Goal: Find specific page/section: Find specific page/section

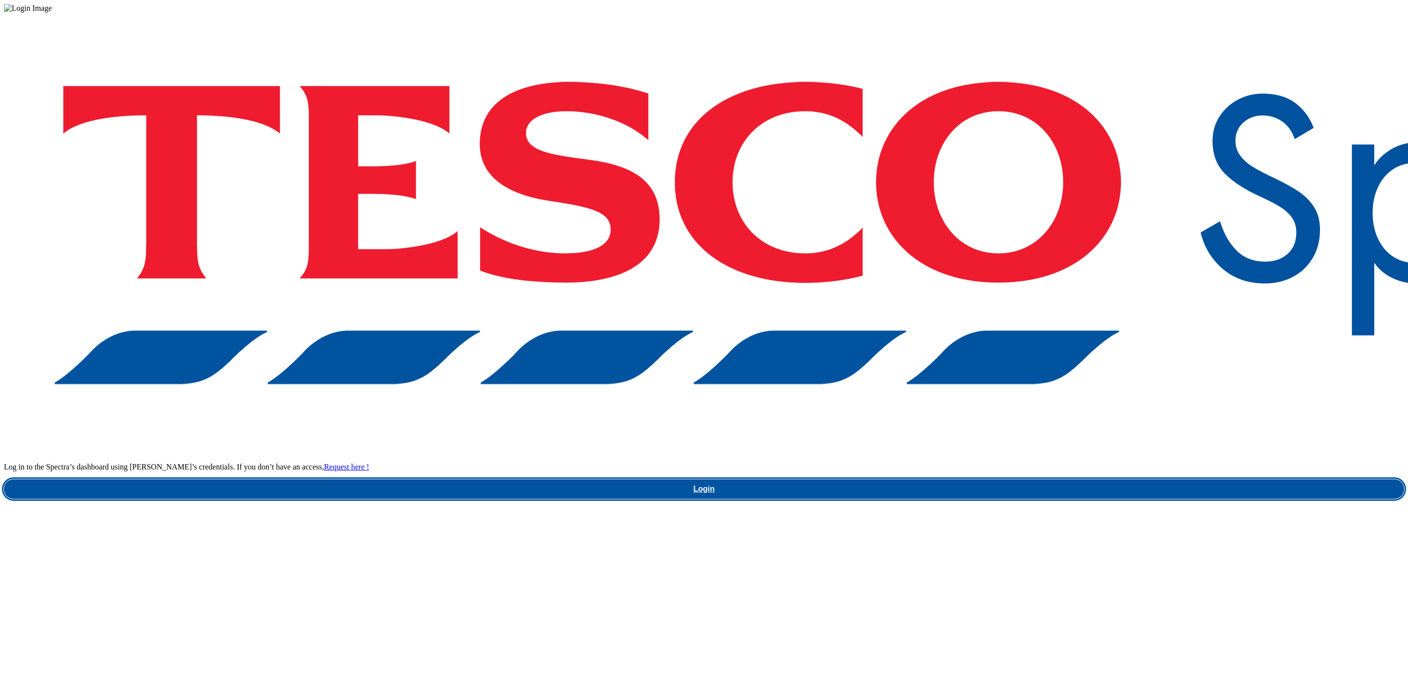
click at [1044, 479] on link "Login" at bounding box center [704, 489] width 1400 height 20
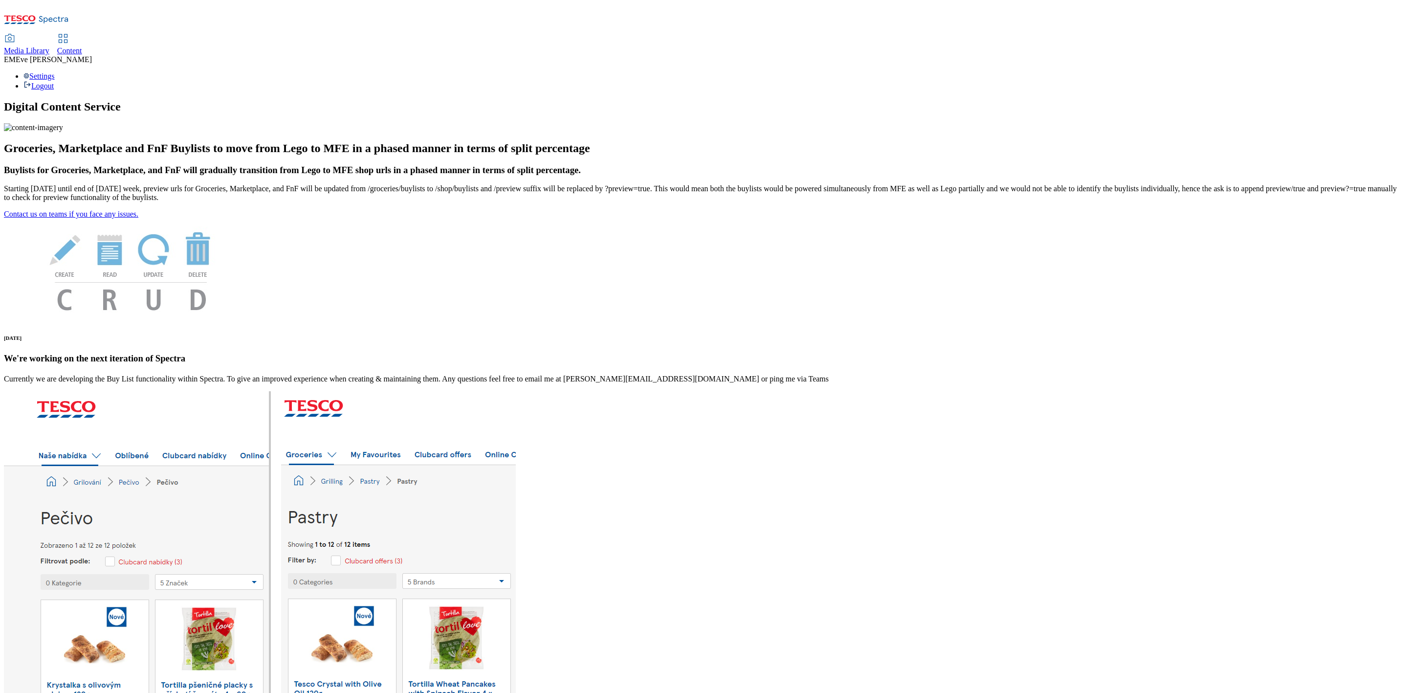
click at [82, 46] on div "Content" at bounding box center [69, 50] width 25 height 9
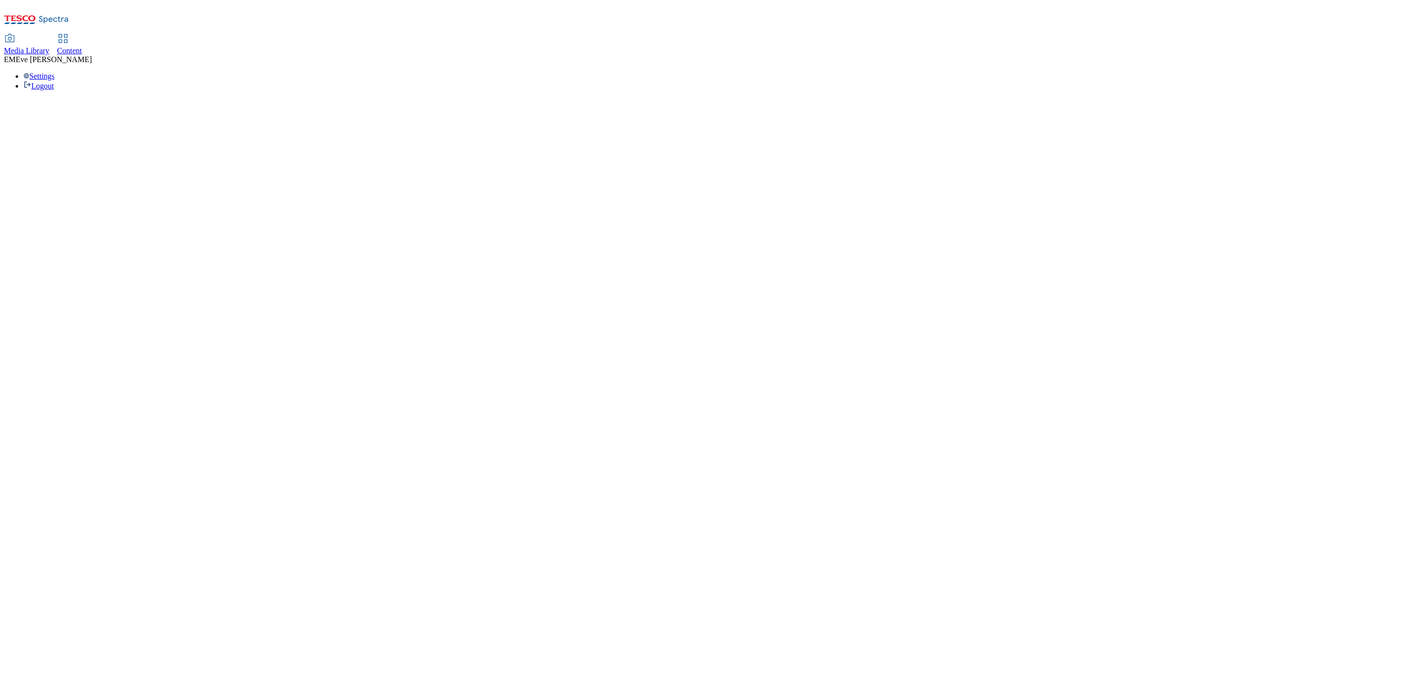
select select "ghs-uk"
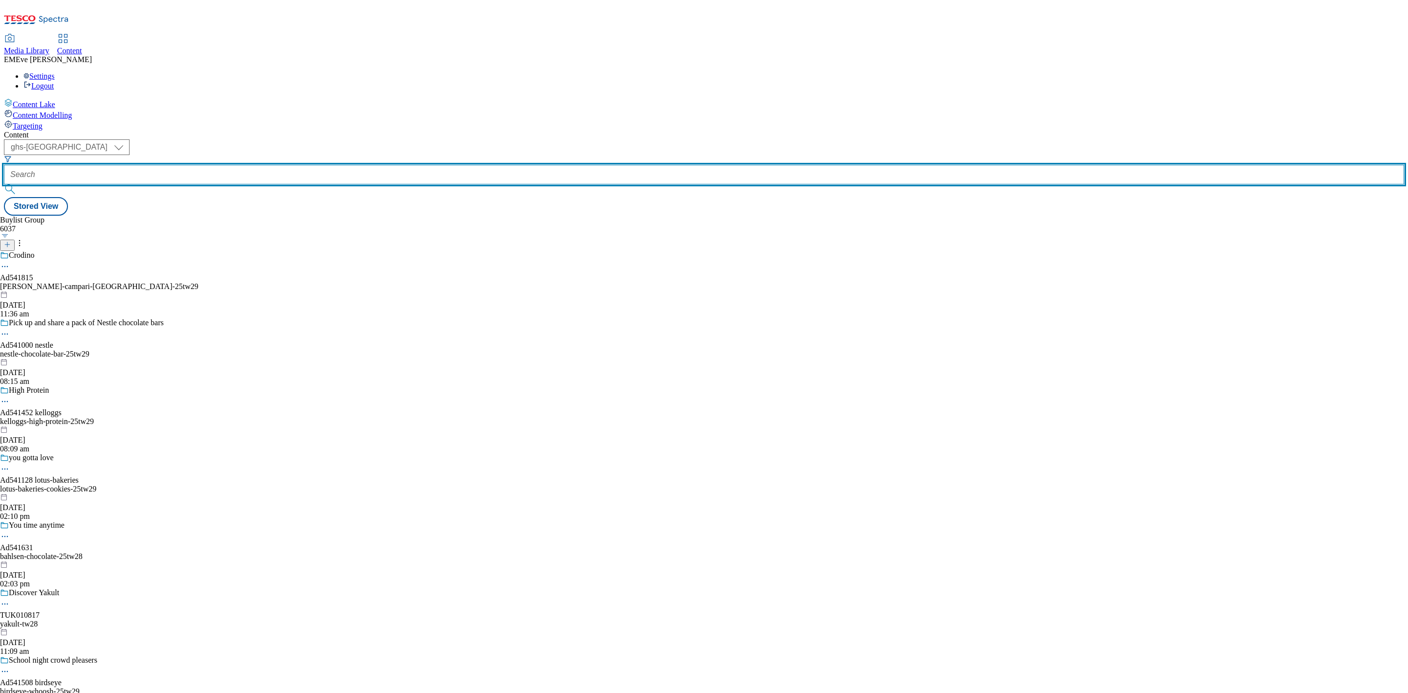
click at [257, 165] on input "text" at bounding box center [704, 175] width 1400 height 20
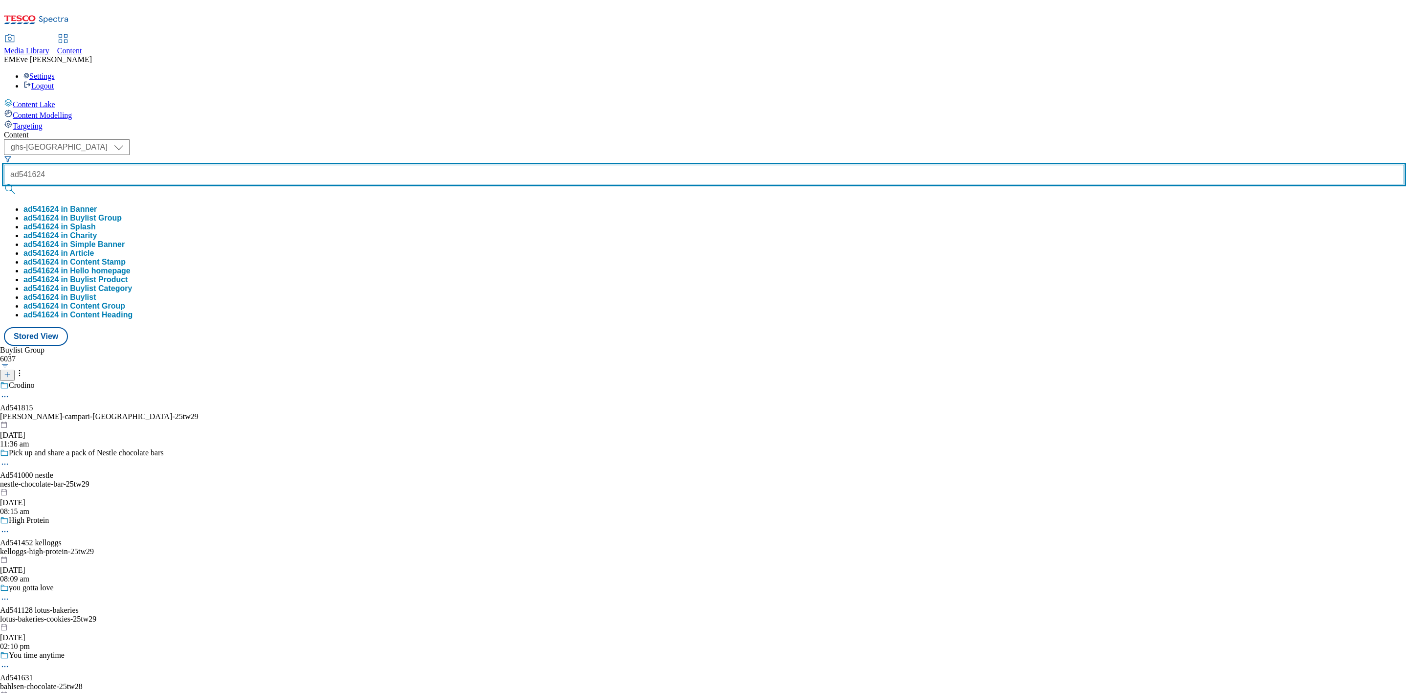
type input "ad541624"
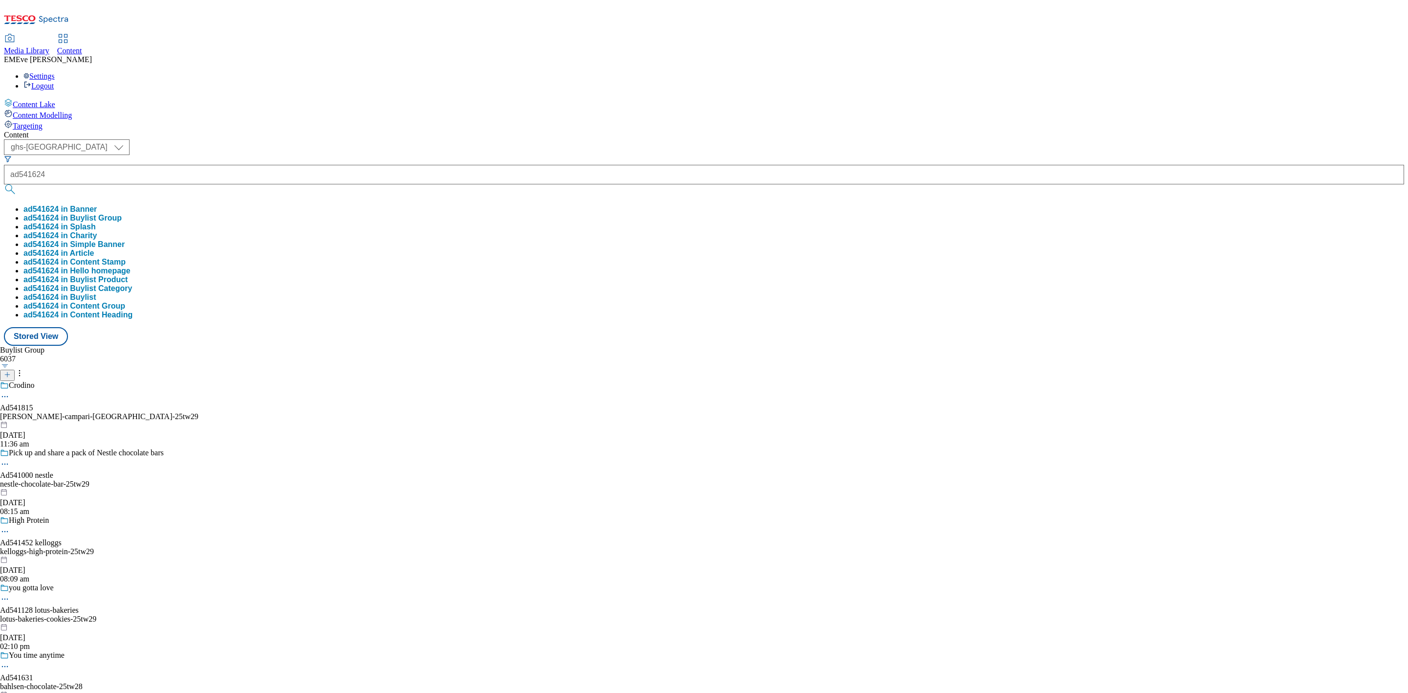
click at [122, 214] on button "ad541624 in Buylist Group" at bounding box center [72, 218] width 98 height 9
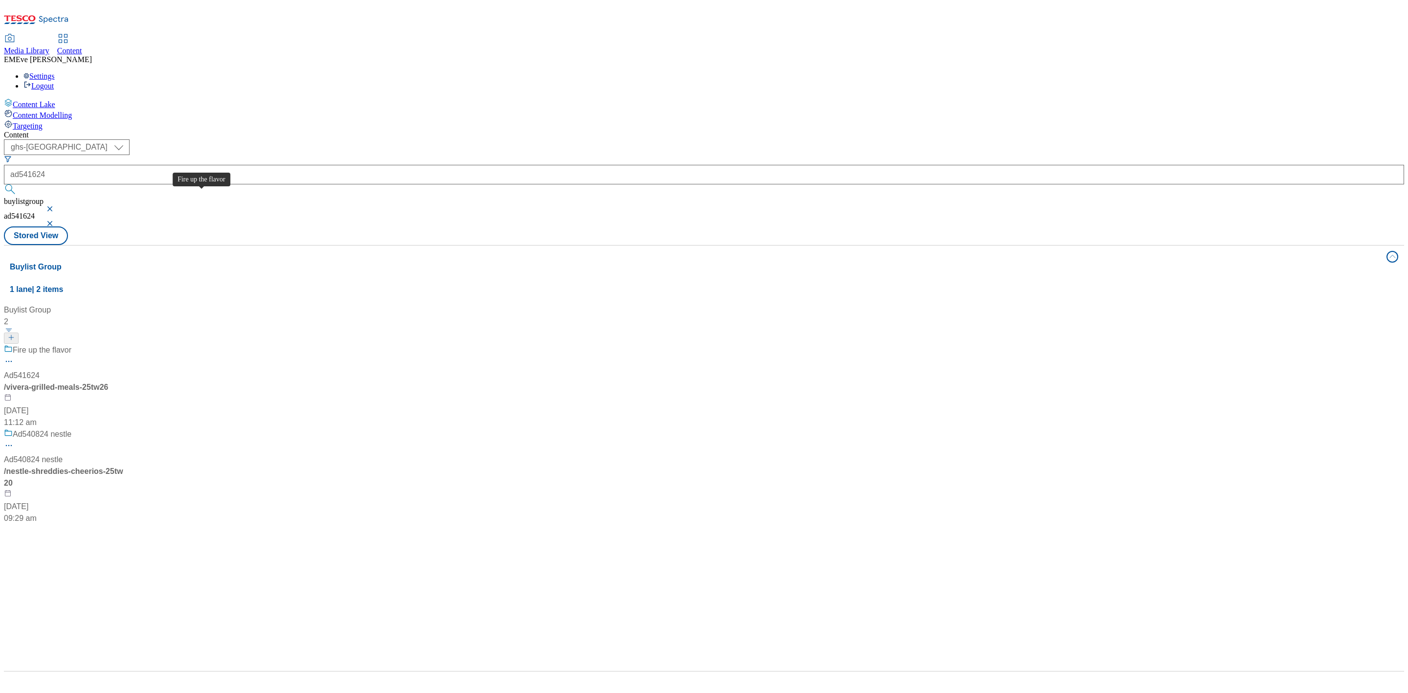
click at [71, 344] on span "Fire up the flavor" at bounding box center [42, 350] width 59 height 12
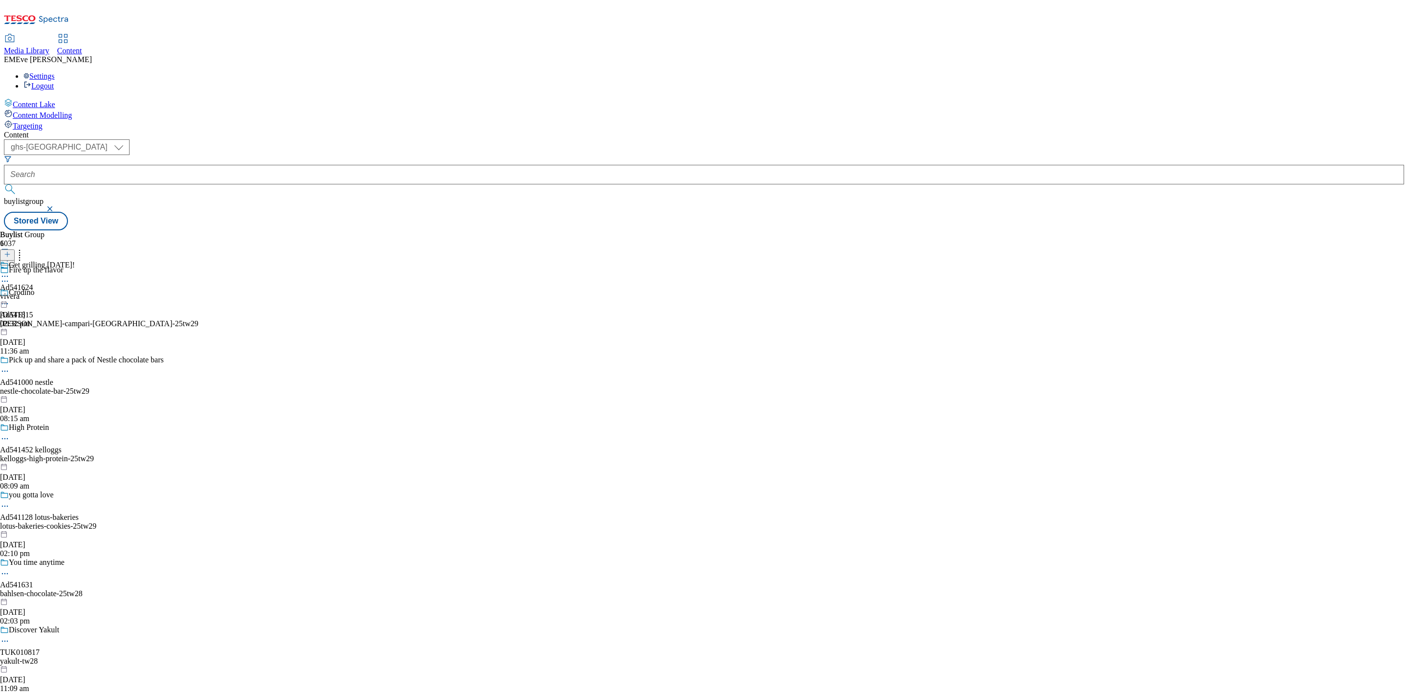
click at [75, 292] on div "vivera" at bounding box center [37, 296] width 75 height 9
click at [33, 283] on span "Ad541624" at bounding box center [16, 287] width 33 height 9
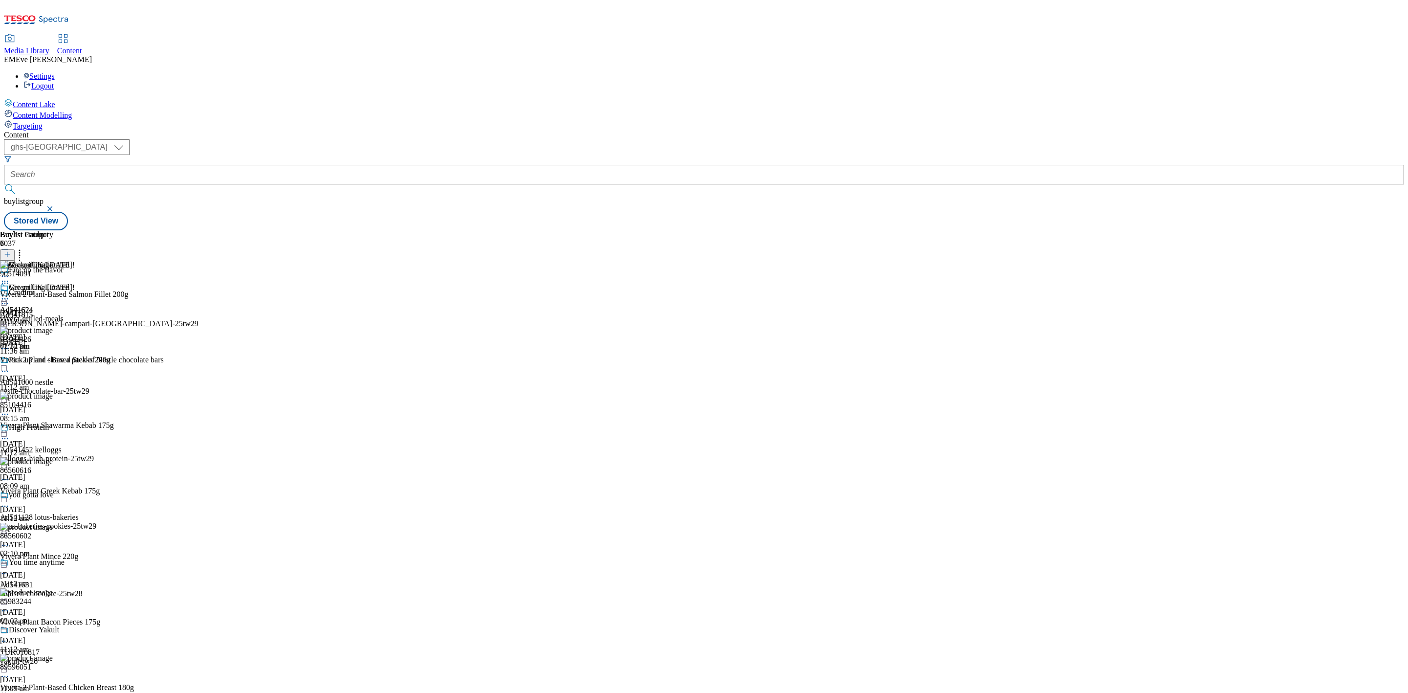
scroll to position [399, 0]
click at [10, 294] on icon at bounding box center [5, 299] width 10 height 10
drag, startPoint x: 764, startPoint y: 252, endPoint x: 717, endPoint y: 253, distance: 46.9
click at [134, 326] on div "93162426 Vivera 2 Plant - Based Steaks 200g 19 Aug 2025 11:12 am" at bounding box center [67, 358] width 134 height 65
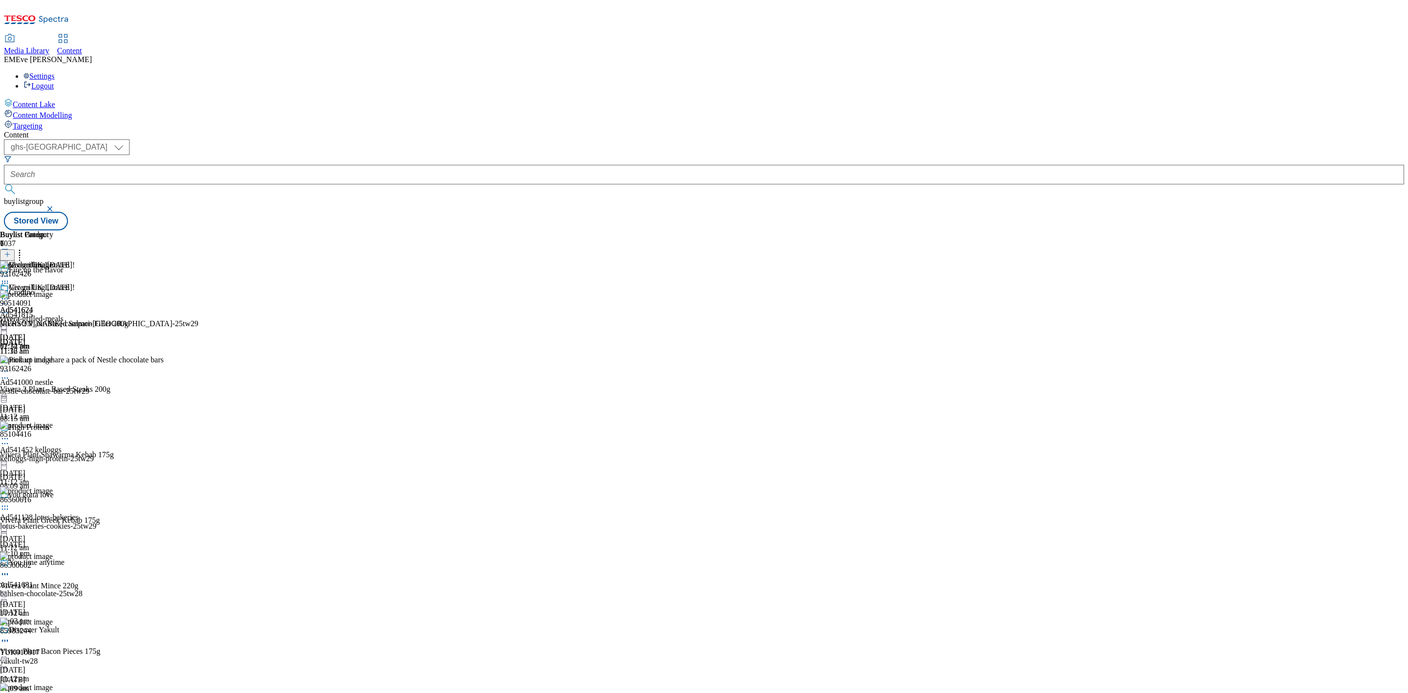
drag, startPoint x: 717, startPoint y: 253, endPoint x: 976, endPoint y: 246, distance: 258.6
click at [1107, 230] on div "Buylist Group 6037 Fire up the flavor Crodino Ad541815 glen-grant-campari-crodi…" at bounding box center [704, 230] width 1400 height 0
drag, startPoint x: 778, startPoint y: 247, endPoint x: 761, endPoint y: 256, distance: 18.8
click at [134, 355] on div "93162426 Vivera 2 Plant - Based Steaks 200g 19 Aug 2025 11:12 am" at bounding box center [67, 387] width 134 height 65
click at [31, 364] on div "93162426" at bounding box center [15, 368] width 31 height 9
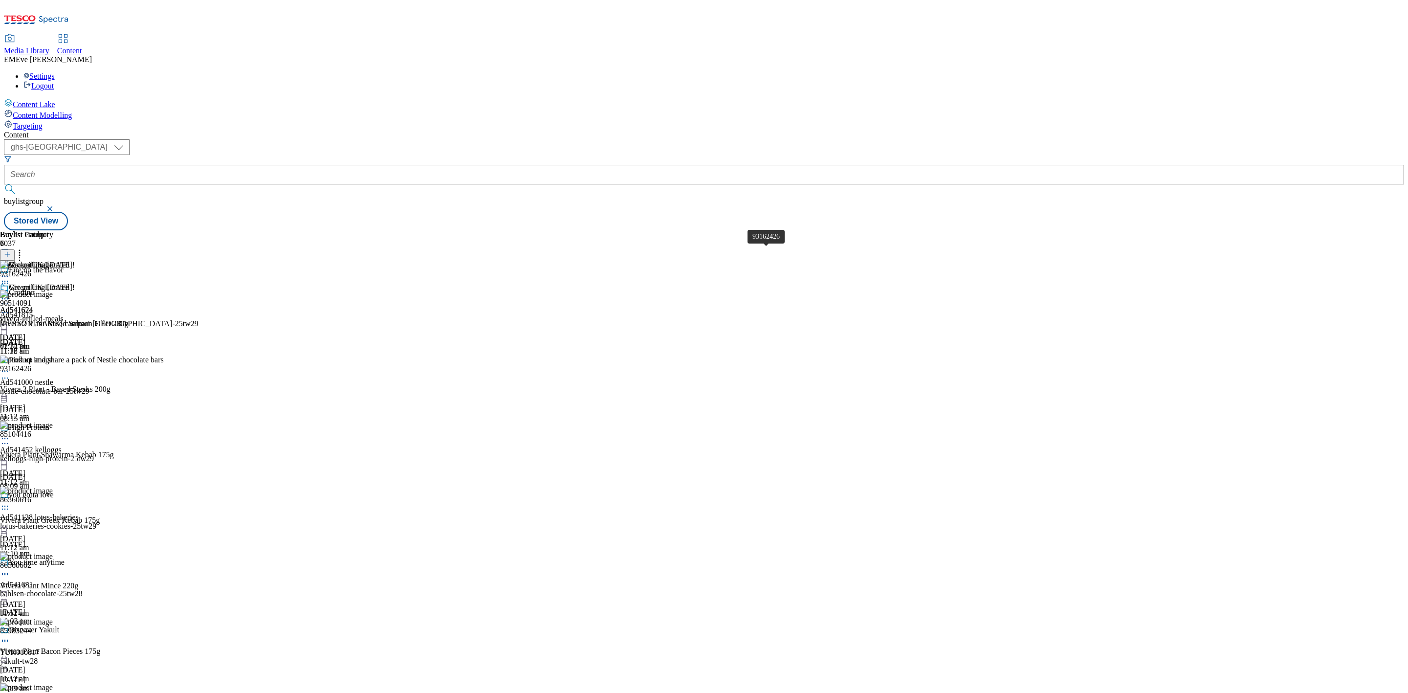
click at [31, 364] on div "93162426" at bounding box center [15, 368] width 31 height 9
click at [134, 355] on div "93162426 Vivera 2 Plant - Based Steaks 200g 19 Aug 2025 11:12 am" at bounding box center [67, 387] width 134 height 65
click at [10, 373] on icon at bounding box center [5, 378] width 10 height 10
click at [975, 230] on div "Buylist Group 6037 Fire up the flavor Crodino Ad541815 glen-grant-campari-crodi…" at bounding box center [704, 230] width 1400 height 0
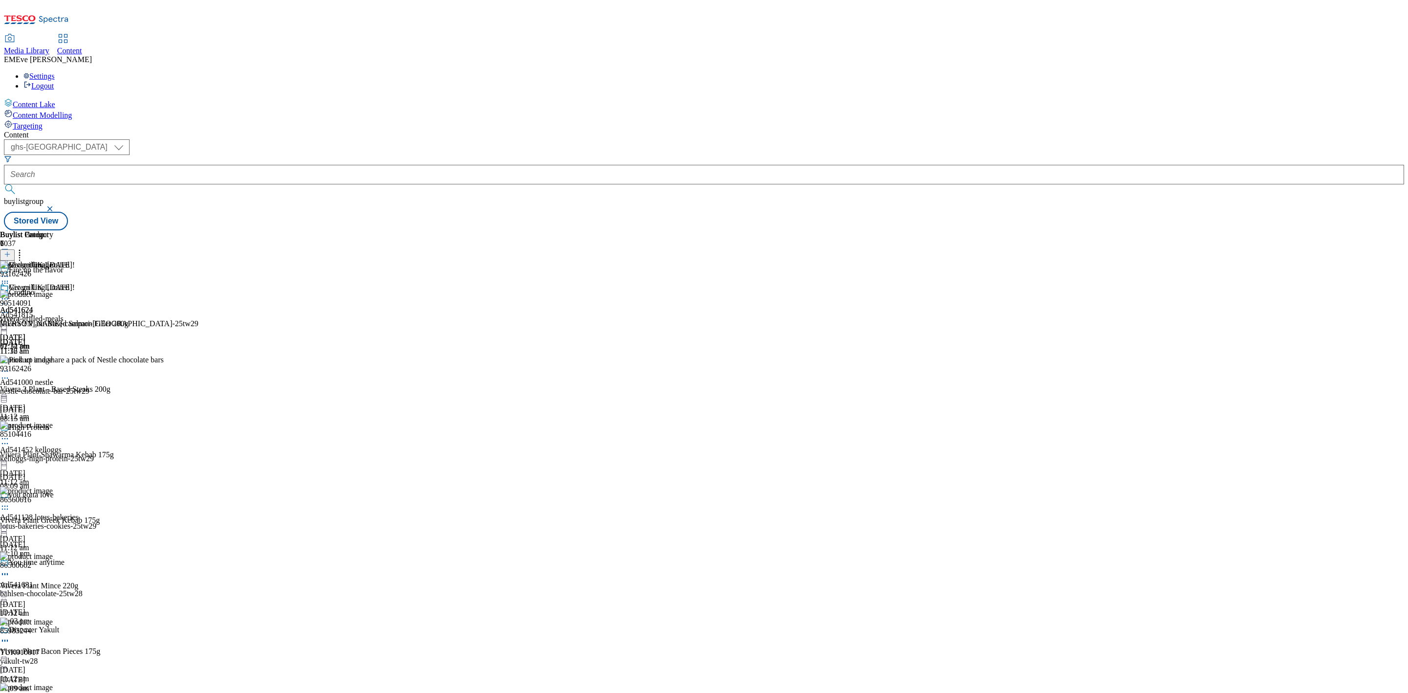
click at [10, 294] on icon at bounding box center [5, 299] width 10 height 10
click at [81, 383] on span "Open Preview Url" at bounding box center [55, 386] width 51 height 7
click at [10, 294] on icon at bounding box center [5, 299] width 10 height 10
